Goal: Navigation & Orientation: Find specific page/section

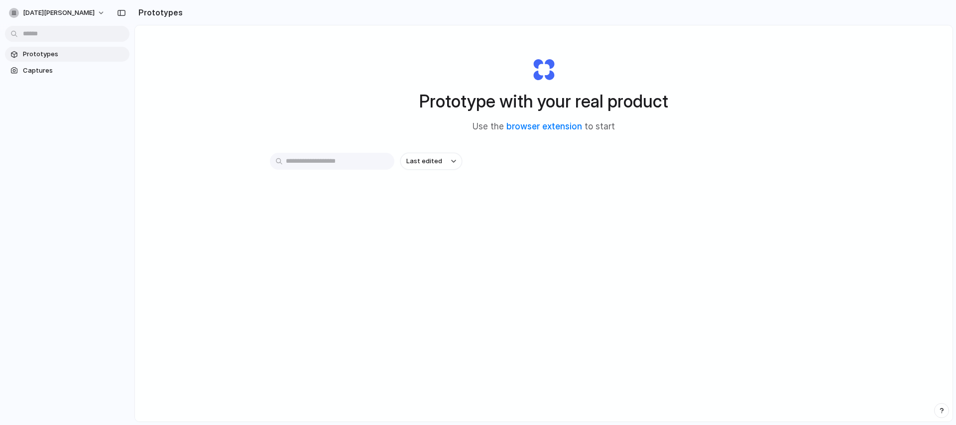
click at [774, 29] on div "Prototype with your real product Use the browser extension to start Last edited" at bounding box center [544, 249] width 818 height 449
